Goal: Contribute content: Add original content to the website for others to see

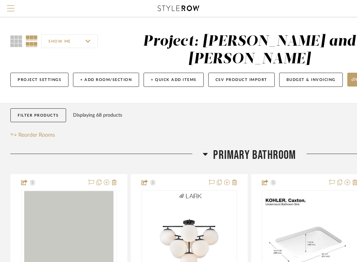
click at [10, 6] on span "Menu" at bounding box center [11, 5] width 8 height 1
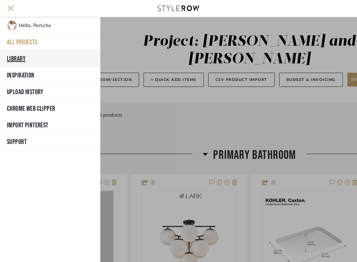
click at [22, 60] on button "Library" at bounding box center [50, 58] width 100 height 17
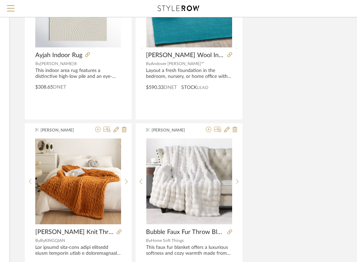
scroll to position [2561, 136]
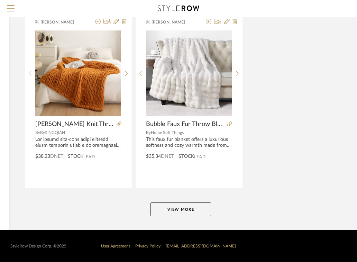
click at [197, 210] on button "View More" at bounding box center [180, 209] width 61 height 14
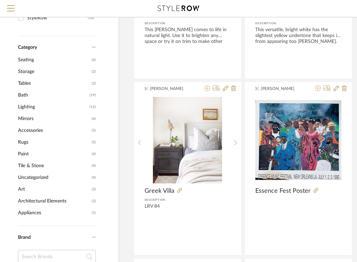
scroll to position [0, 27]
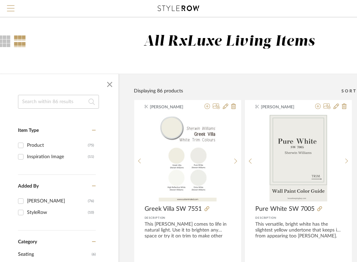
click at [10, 9] on span "Menu" at bounding box center [11, 10] width 8 height 10
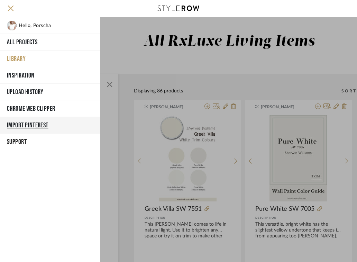
click at [24, 124] on button "Import Pinterest" at bounding box center [50, 125] width 100 height 17
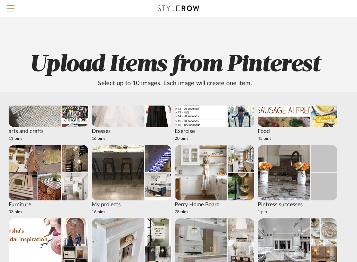
scroll to position [49, 0]
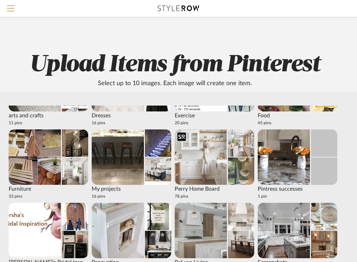
click at [205, 146] on img at bounding box center [201, 156] width 52 height 55
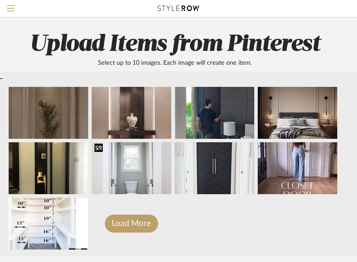
scroll to position [25, 74]
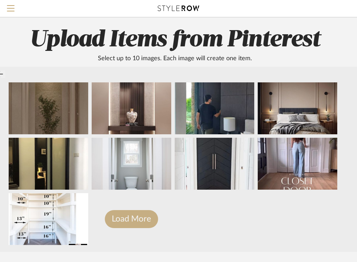
click at [142, 225] on button "Load More" at bounding box center [131, 219] width 53 height 18
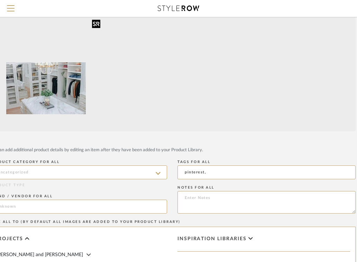
scroll to position [552, 0]
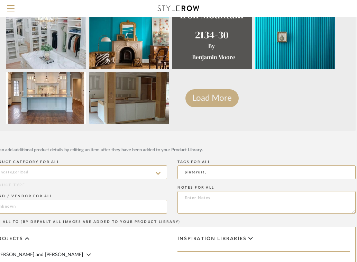
click at [205, 91] on button "Load More" at bounding box center [211, 98] width 53 height 18
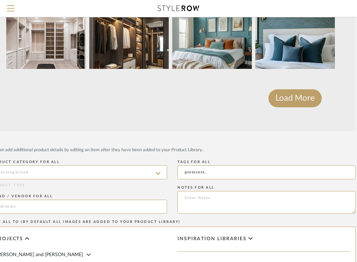
scroll to position [148, 77]
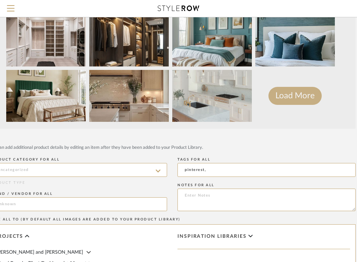
click at [286, 94] on button "Load More" at bounding box center [294, 96] width 53 height 18
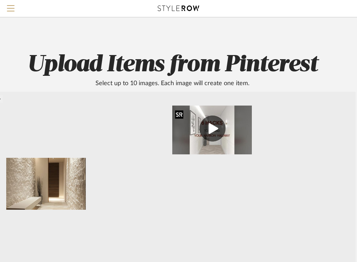
scroll to position [0, 0]
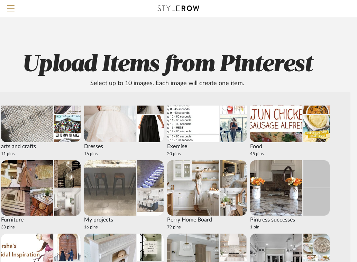
scroll to position [0, 89]
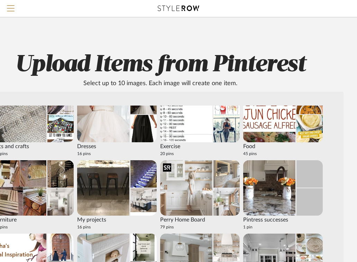
click at [204, 187] on img at bounding box center [186, 187] width 52 height 55
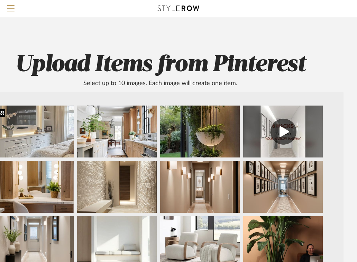
click at [30, 117] on img at bounding box center [34, 131] width 80 height 52
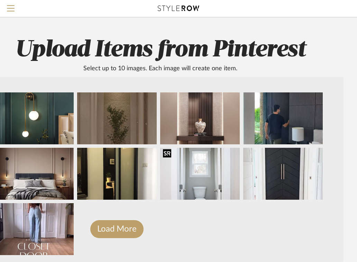
scroll to position [47, 89]
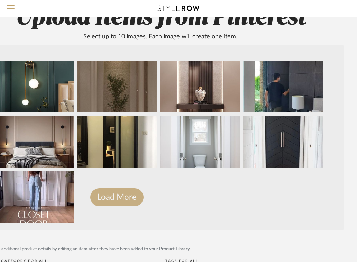
click at [128, 198] on button "Load More" at bounding box center [116, 197] width 53 height 18
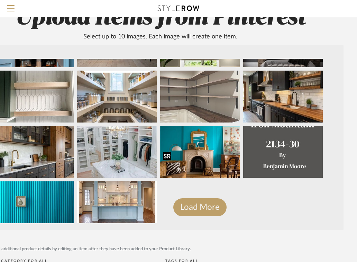
scroll to position [552, 0]
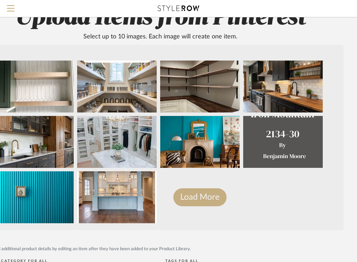
click at [203, 197] on button "Load More" at bounding box center [199, 197] width 53 height 18
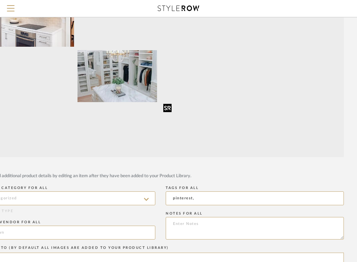
scroll to position [884, 0]
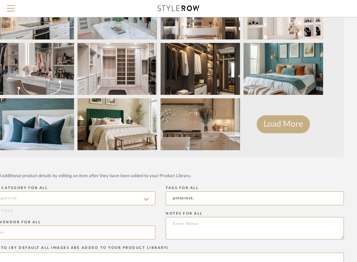
click at [291, 123] on button "Load More" at bounding box center [283, 124] width 53 height 18
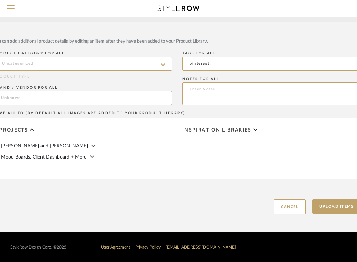
scroll to position [254, 73]
click at [54, 147] on div "[PERSON_NAME] and [PERSON_NAME]" at bounding box center [85, 146] width 171 height 8
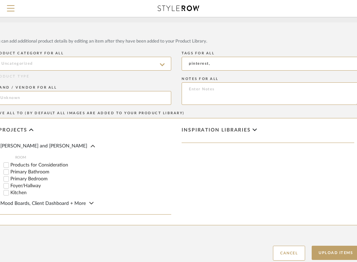
click at [35, 178] on label "Primary Bedroom" at bounding box center [90, 178] width 161 height 5
click at [10, 178] on input "Primary Bedroom" at bounding box center [6, 178] width 7 height 7
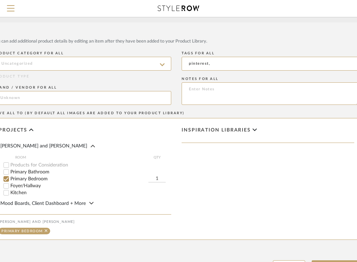
scroll to position [315, 73]
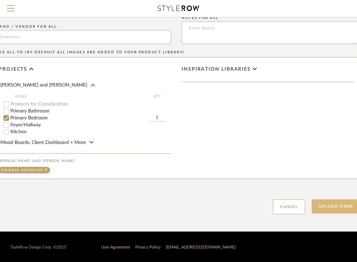
click at [332, 205] on button "Upload Items" at bounding box center [336, 206] width 48 height 14
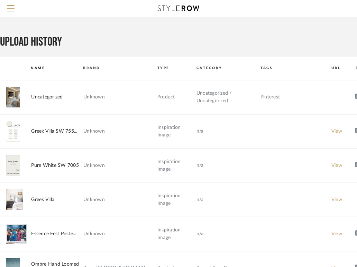
click at [53, 98] on td "Uncategorized" at bounding box center [57, 97] width 52 height 8
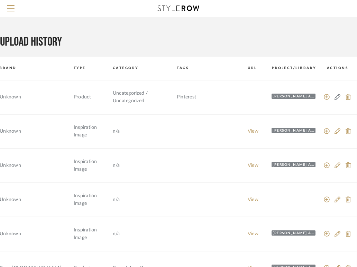
click at [336, 96] on icon at bounding box center [337, 97] width 6 height 6
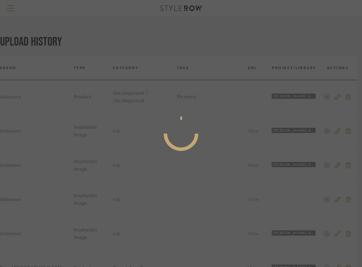
radio input "true"
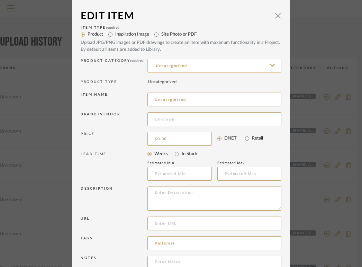
click at [189, 65] on input "Uncategorized" at bounding box center [214, 66] width 134 height 14
type input "Bedroom TV Wall"
click at [193, 102] on input "Uncategorized" at bounding box center [214, 100] width 134 height 14
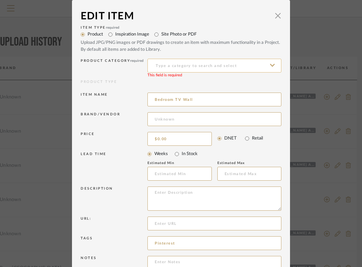
type input "Bedroom TV Wall"
click at [230, 61] on input at bounding box center [214, 66] width 134 height 14
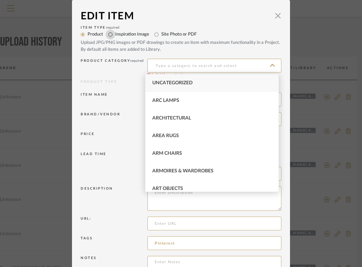
click at [111, 34] on input "Inspiration Image" at bounding box center [110, 35] width 10 height 10
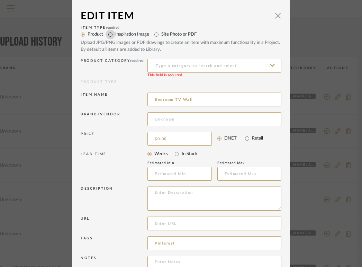
click at [105, 34] on input "Inspiration Image" at bounding box center [110, 35] width 10 height 10
radio input "true"
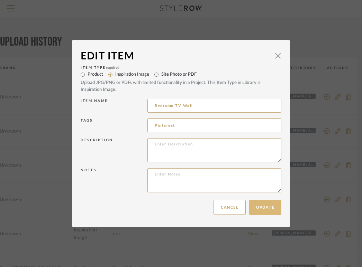
click at [265, 204] on button "Update" at bounding box center [265, 207] width 32 height 15
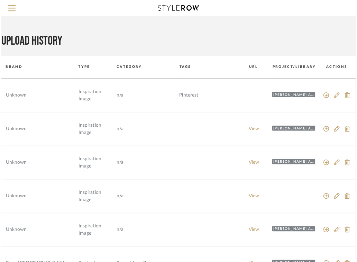
scroll to position [0, 79]
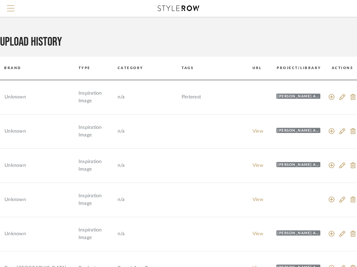
click at [13, 6] on span "Menu" at bounding box center [11, 5] width 8 height 1
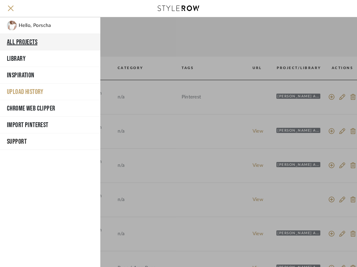
click at [37, 42] on button "All Projects" at bounding box center [50, 42] width 100 height 17
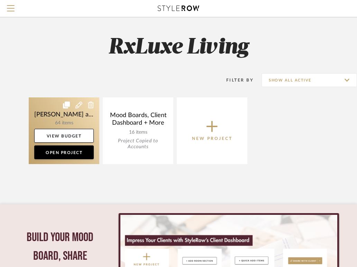
click at [79, 117] on link at bounding box center [64, 131] width 71 height 67
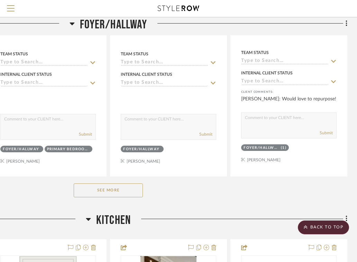
scroll to position [1040, 141]
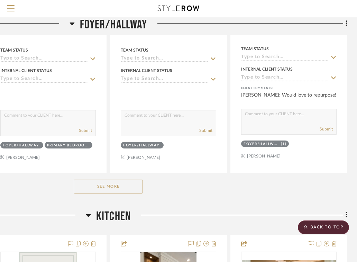
click at [112, 186] on button "See More" at bounding box center [108, 187] width 69 height 14
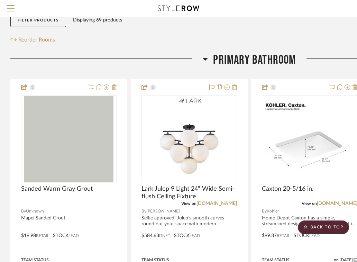
scroll to position [0, 0]
